Goal: Task Accomplishment & Management: Complete application form

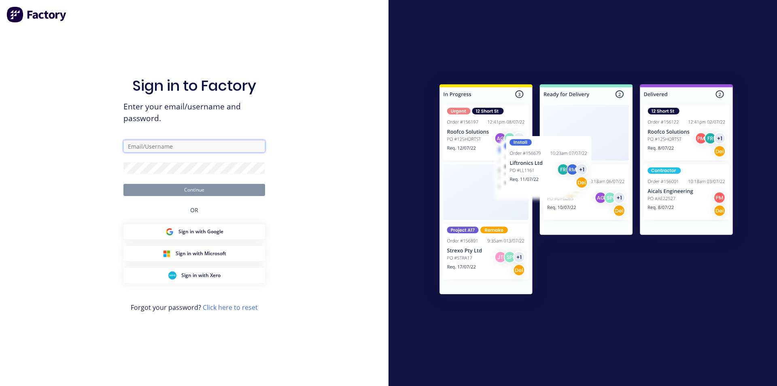
type input "[EMAIL_ADDRESS][DOMAIN_NAME]"
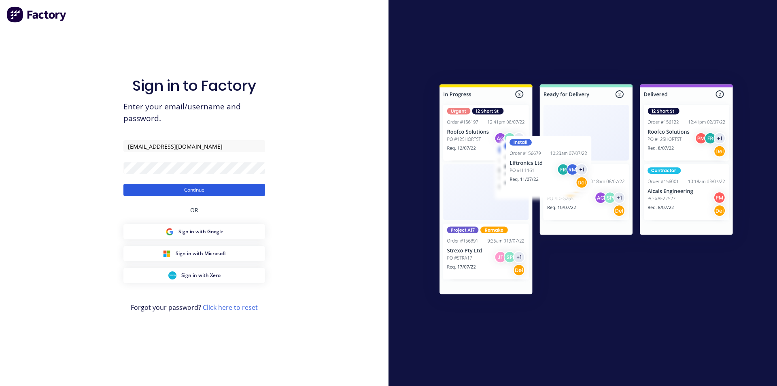
click at [206, 192] on button "Continue" at bounding box center [194, 190] width 142 height 12
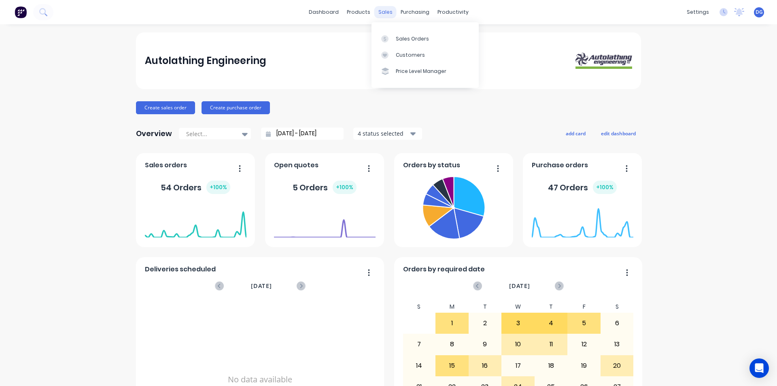
click at [379, 13] on div "sales" at bounding box center [385, 12] width 22 height 12
click at [404, 38] on div "Sales Orders" at bounding box center [412, 38] width 33 height 7
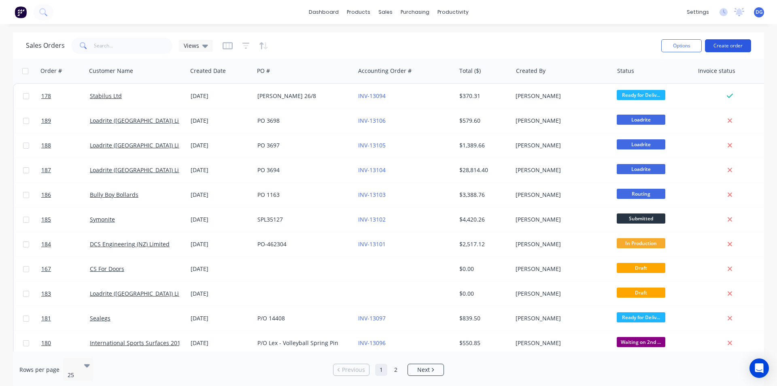
click at [731, 47] on button "Create order" at bounding box center [728, 45] width 46 height 13
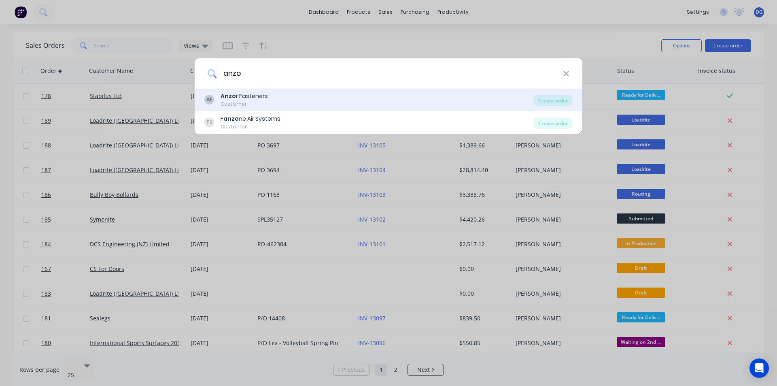
type input "anzo"
click at [249, 95] on div "Anzo r Fasteners" at bounding box center [243, 96] width 47 height 8
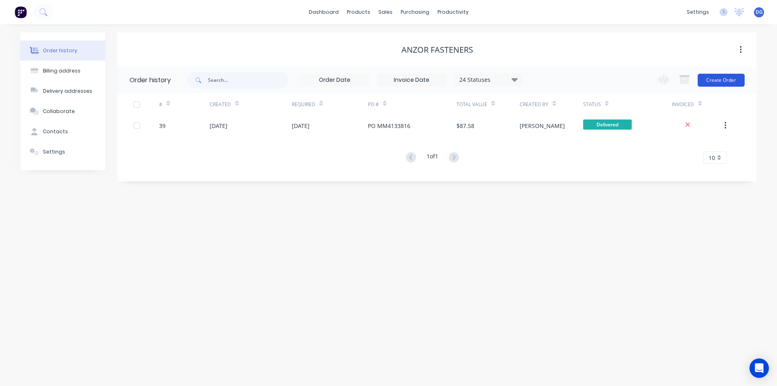
click at [721, 79] on button "Create Order" at bounding box center [720, 80] width 47 height 13
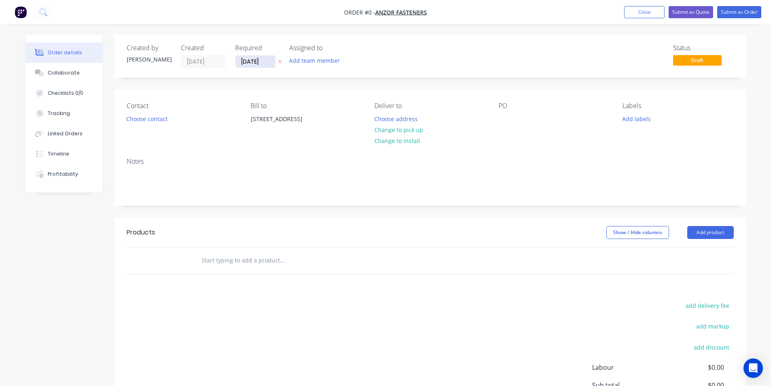
click at [267, 61] on input "[DATE]" at bounding box center [255, 61] width 40 height 12
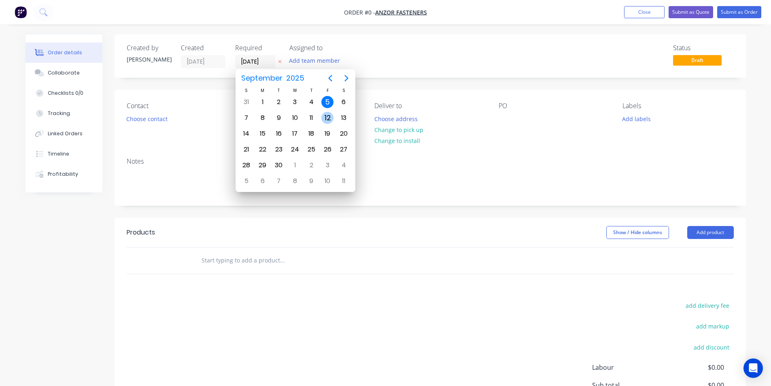
click at [327, 119] on div "12" at bounding box center [327, 118] width 12 height 12
type input "[DATE]"
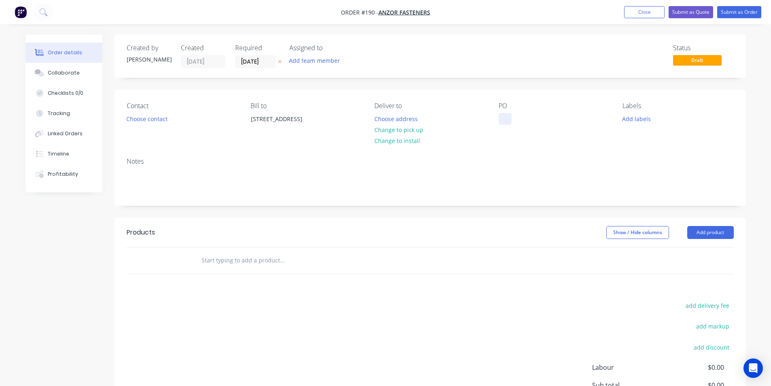
click at [505, 120] on div at bounding box center [504, 119] width 13 height 12
click at [631, 117] on button "Add labels" at bounding box center [636, 118] width 37 height 11
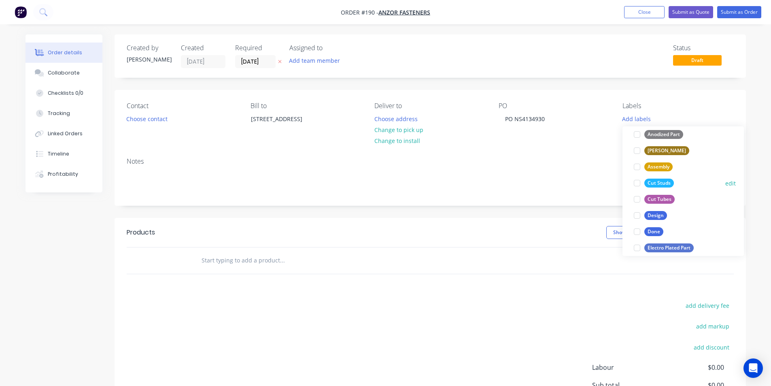
click at [665, 184] on div "Cut Studs" at bounding box center [659, 182] width 30 height 9
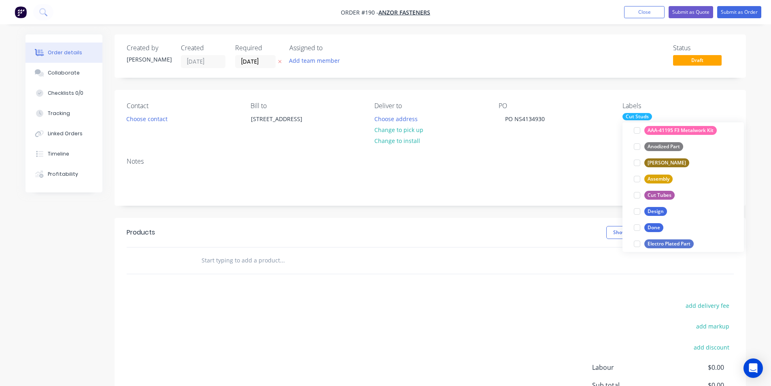
scroll to position [8, 0]
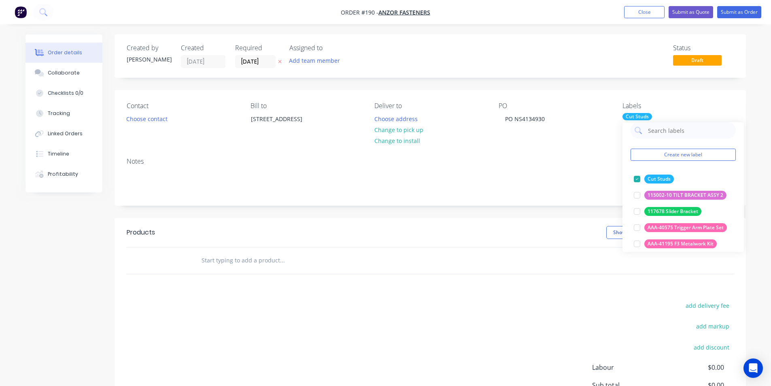
click at [644, 115] on div "Cut Studs" at bounding box center [637, 116] width 30 height 7
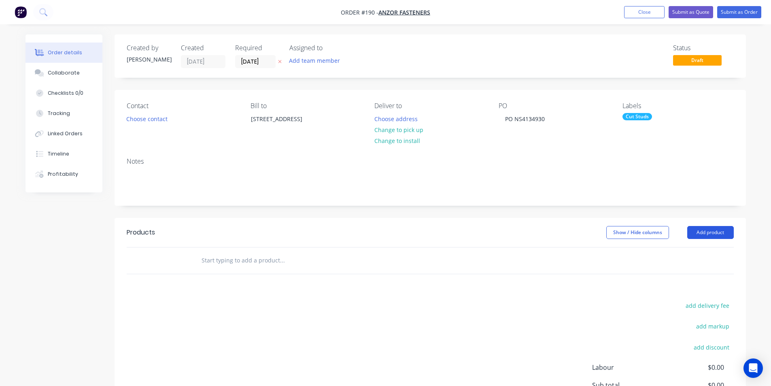
click at [711, 231] on button "Add product" at bounding box center [710, 232] width 47 height 13
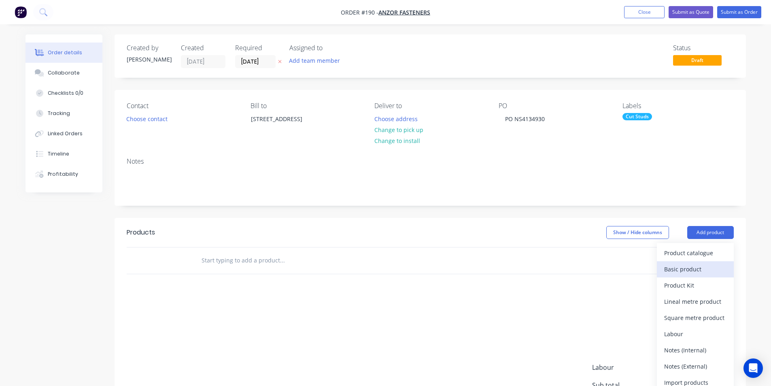
click at [693, 271] on div "Basic product" at bounding box center [695, 269] width 62 height 12
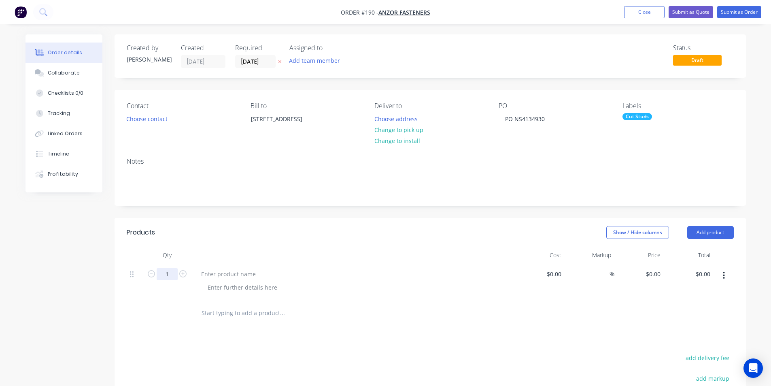
click at [171, 273] on input "1" at bounding box center [167, 274] width 21 height 12
type input "580"
click at [207, 274] on div at bounding box center [229, 274] width 68 height 12
click at [637, 118] on div "Cut Studs" at bounding box center [637, 116] width 30 height 7
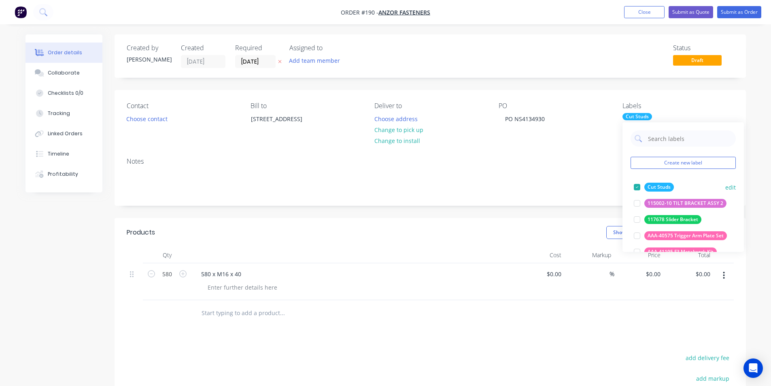
click at [636, 187] on div at bounding box center [637, 187] width 16 height 16
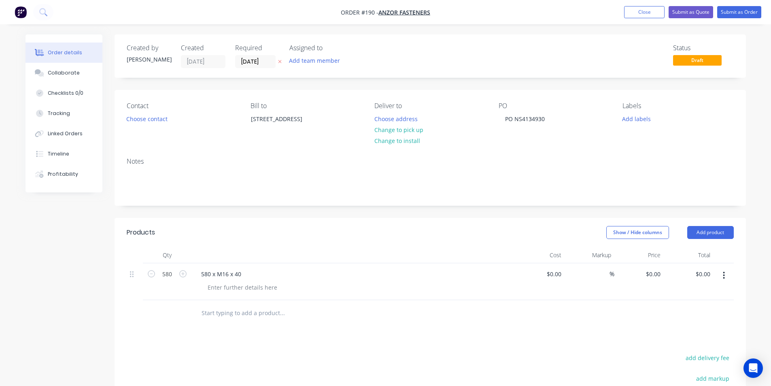
click at [587, 143] on div "Contact Choose contact [PERSON_NAME] to [STREET_ADDRESS][GEOGRAPHIC_DATA] Deliv…" at bounding box center [429, 120] width 631 height 61
click at [242, 273] on div "580 x M16 x 40" at bounding box center [221, 274] width 53 height 12
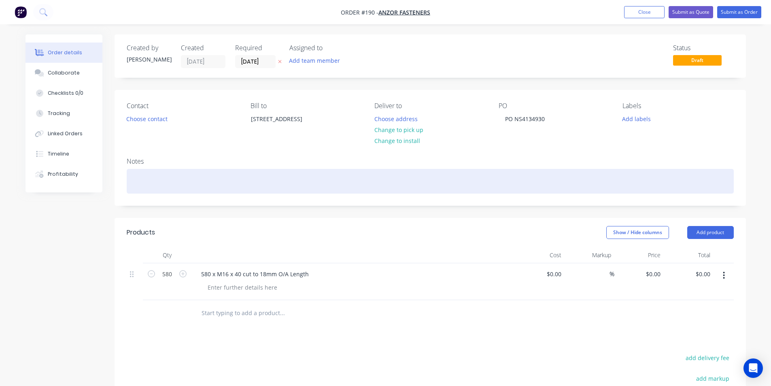
click at [155, 179] on div at bounding box center [430, 181] width 607 height 25
click at [202, 182] on div "580 x Shorten M16 Csk Sky screws" at bounding box center [430, 181] width 607 height 25
click at [229, 183] on div "580 x Shorten M16 Csk Skt screws" at bounding box center [430, 181] width 607 height 25
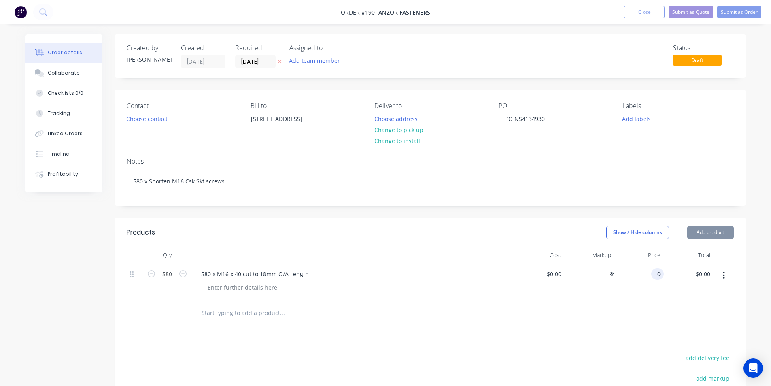
click at [645, 274] on div "0 0" at bounding box center [639, 281] width 50 height 37
type input "$1.50"
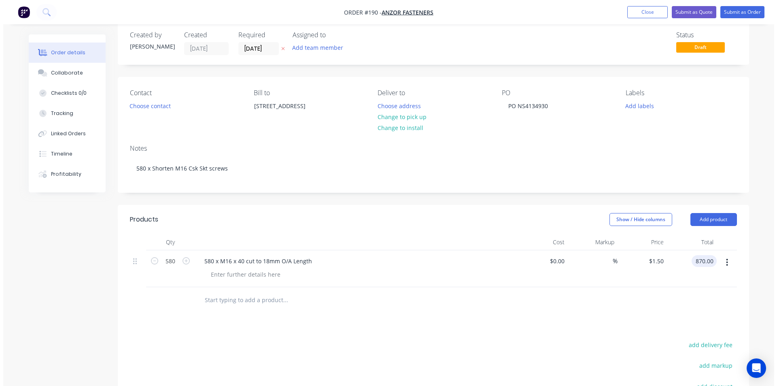
scroll to position [0, 0]
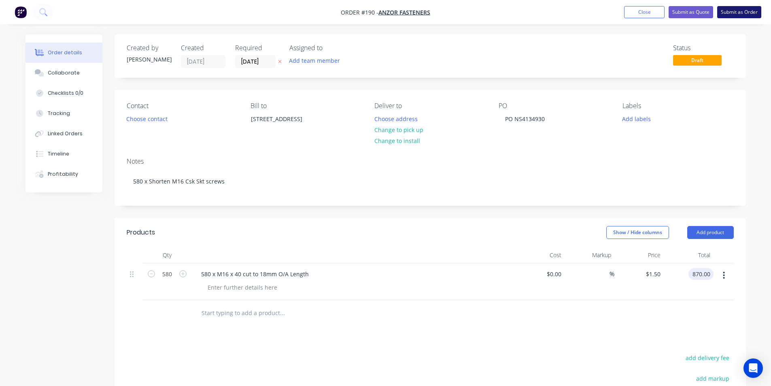
type input "$870.00"
click at [737, 12] on button "Submit as Order" at bounding box center [739, 12] width 44 height 12
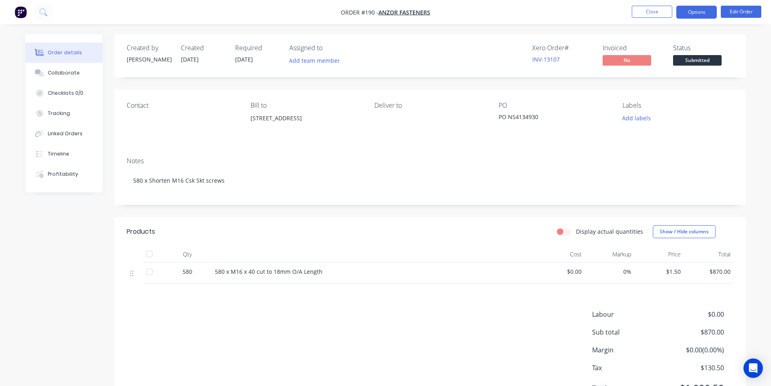
click at [695, 15] on button "Options" at bounding box center [696, 12] width 40 height 13
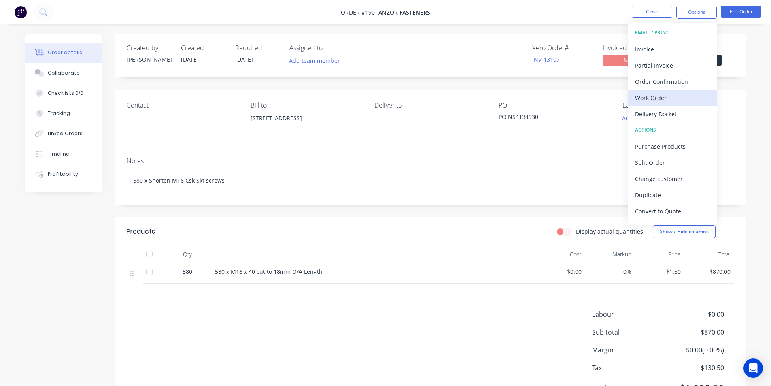
click at [642, 101] on div "Work Order" at bounding box center [672, 98] width 74 height 12
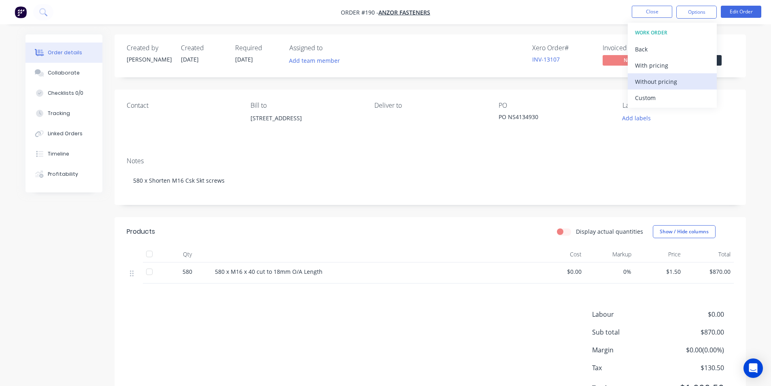
click at [648, 81] on div "Without pricing" at bounding box center [672, 82] width 74 height 12
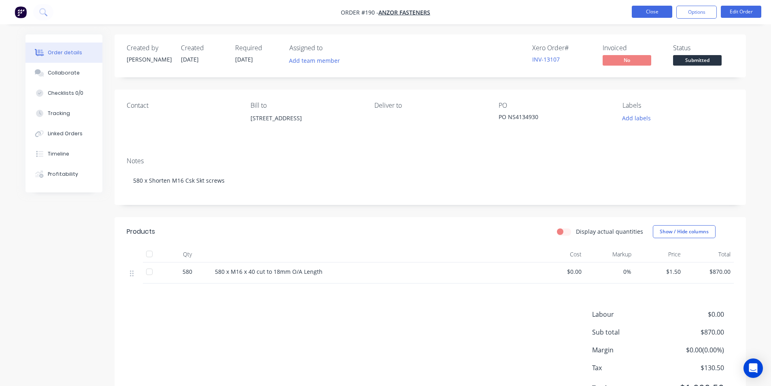
click at [644, 14] on button "Close" at bounding box center [652, 12] width 40 height 12
